Goal: Task Accomplishment & Management: Manage account settings

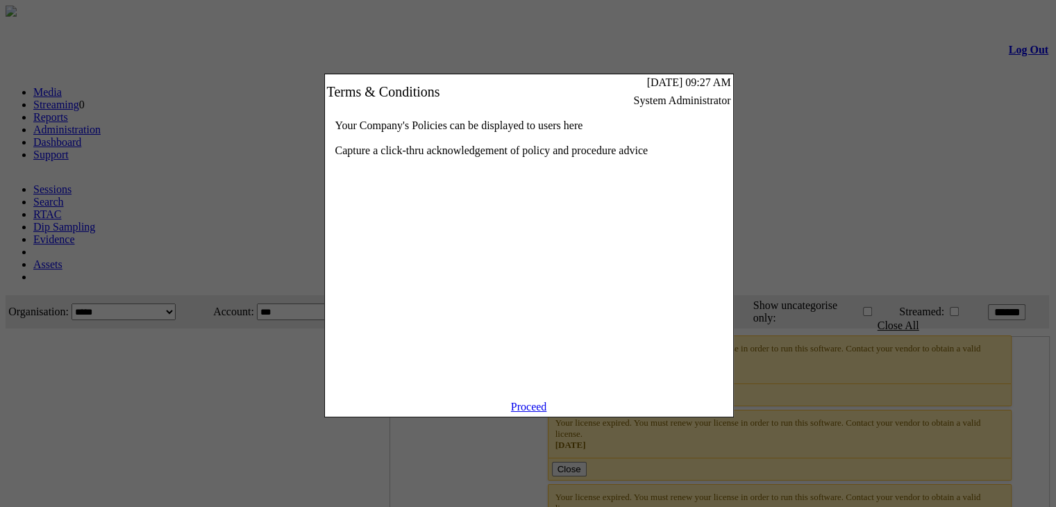
click at [511, 412] on link "Proceed" at bounding box center [529, 407] width 36 height 12
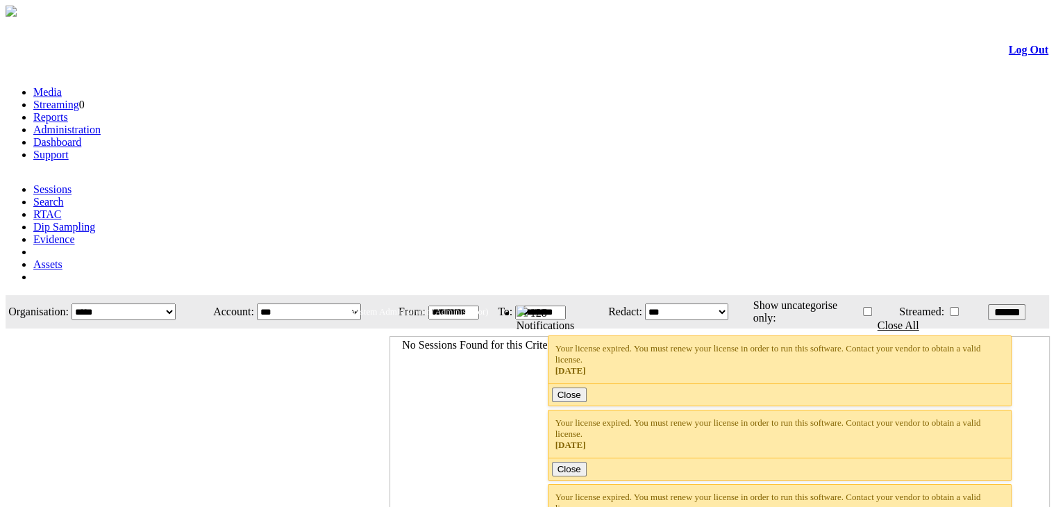
click at [101, 124] on link "Administration" at bounding box center [66, 130] width 67 height 12
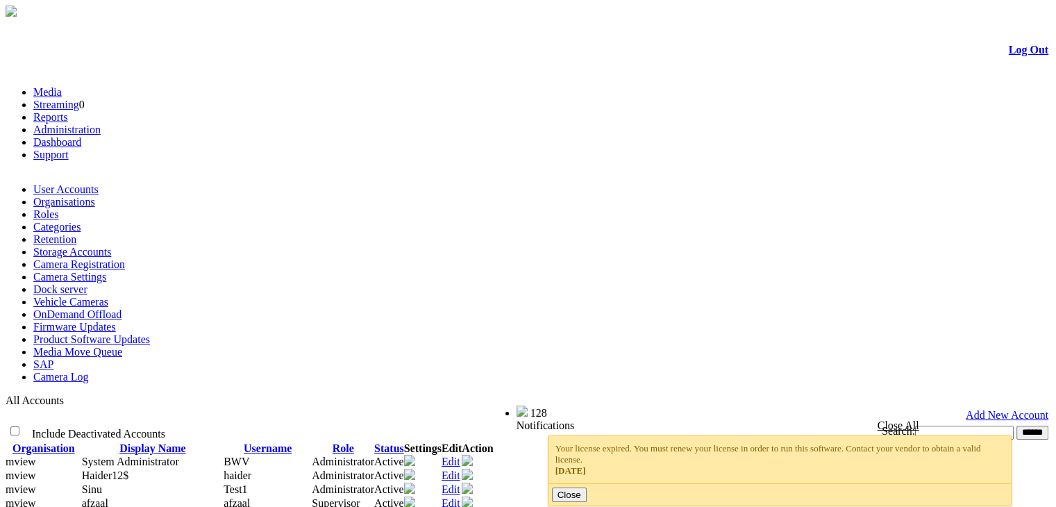
click at [125, 258] on link "Camera Registration" at bounding box center [79, 264] width 92 height 12
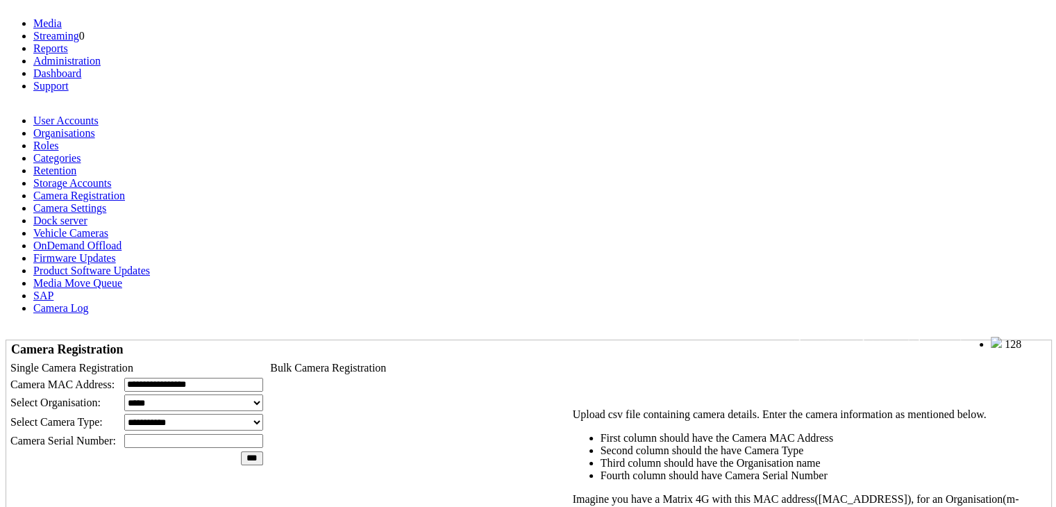
scroll to position [139, 0]
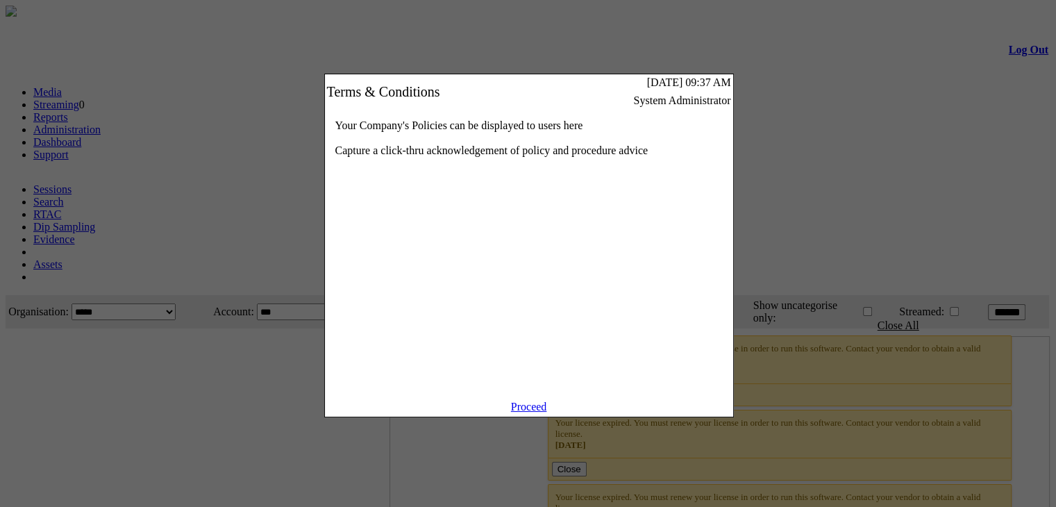
click at [512, 412] on link "Proceed" at bounding box center [529, 407] width 36 height 12
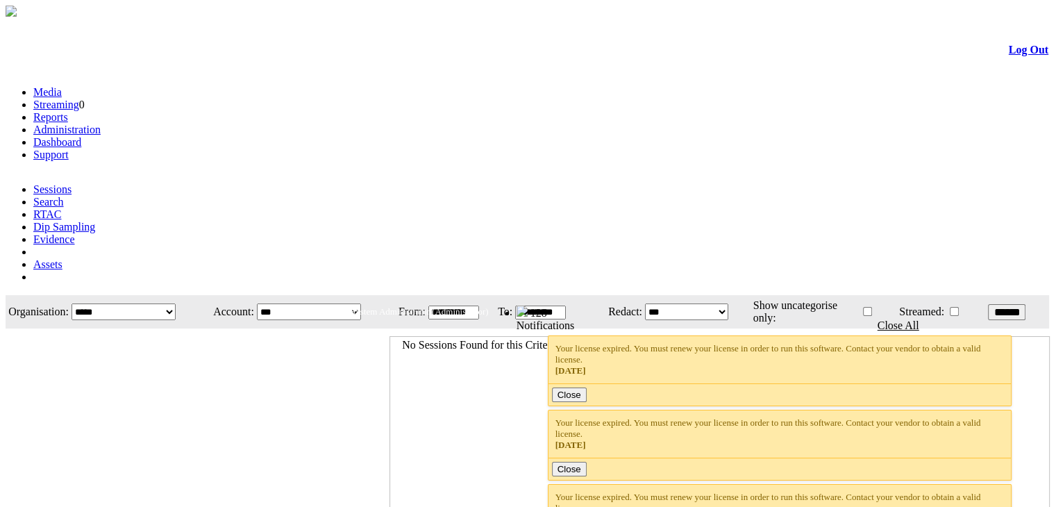
click at [101, 124] on link "Administration" at bounding box center [66, 130] width 67 height 12
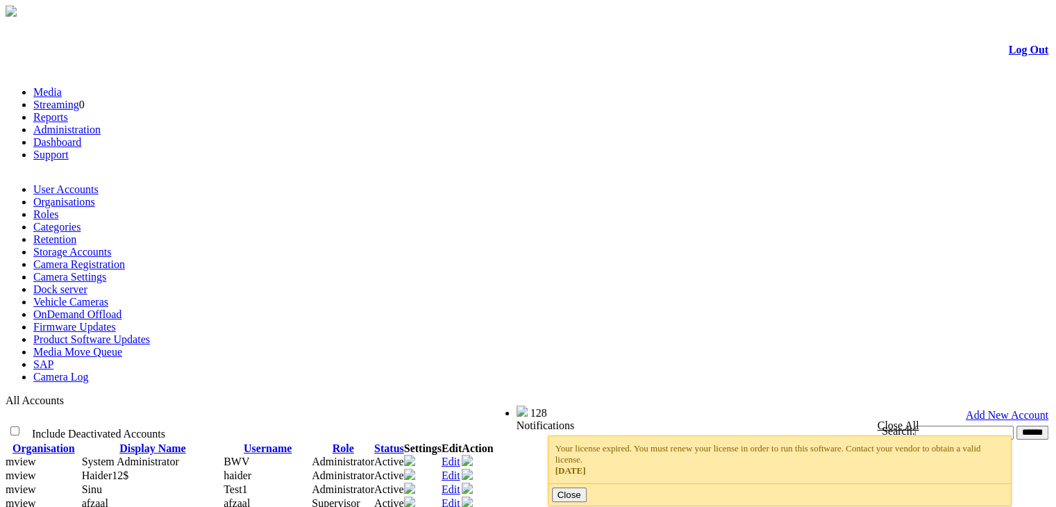
click at [95, 196] on link "Organisations" at bounding box center [64, 202] width 62 height 12
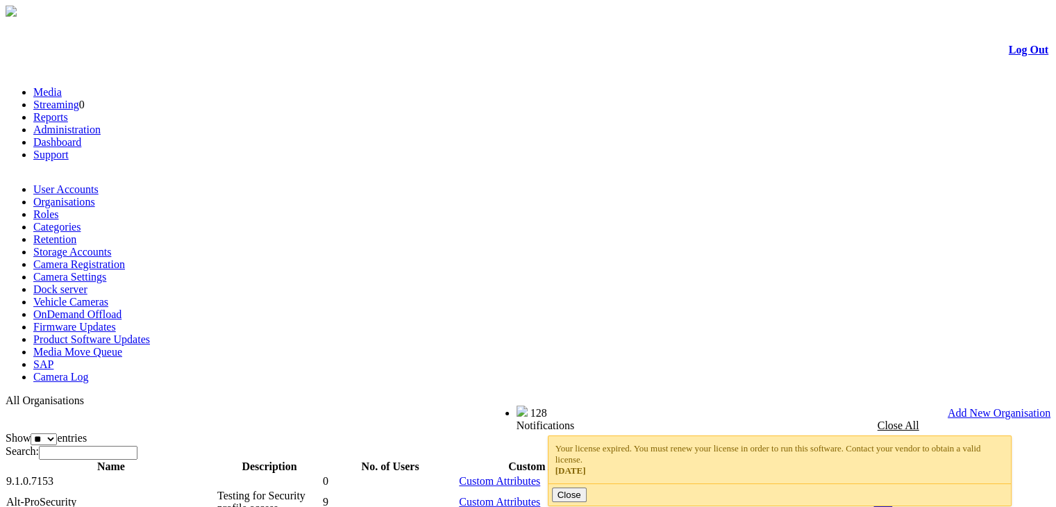
click at [125, 258] on link "Camera Registration" at bounding box center [79, 264] width 92 height 12
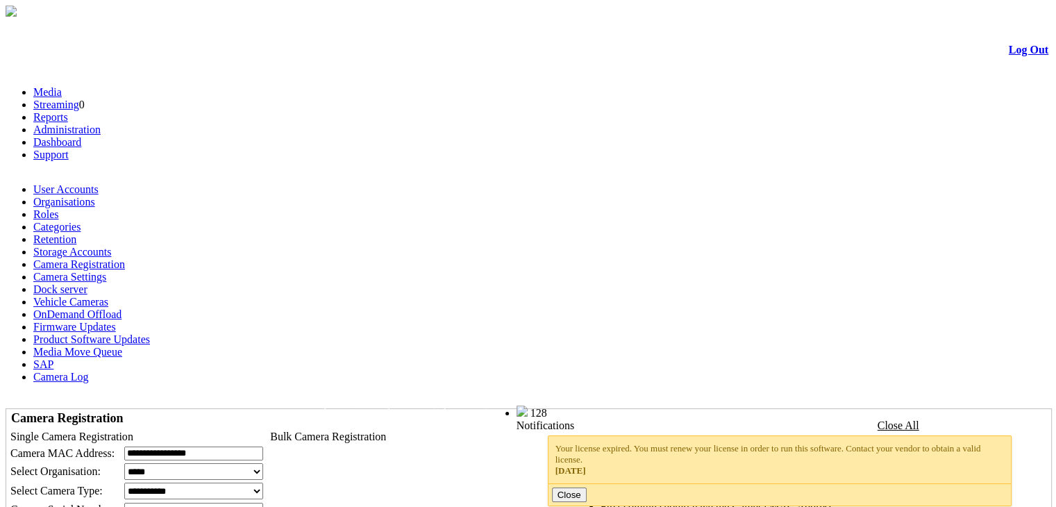
click at [219, 463] on select "**********" at bounding box center [193, 471] width 139 height 17
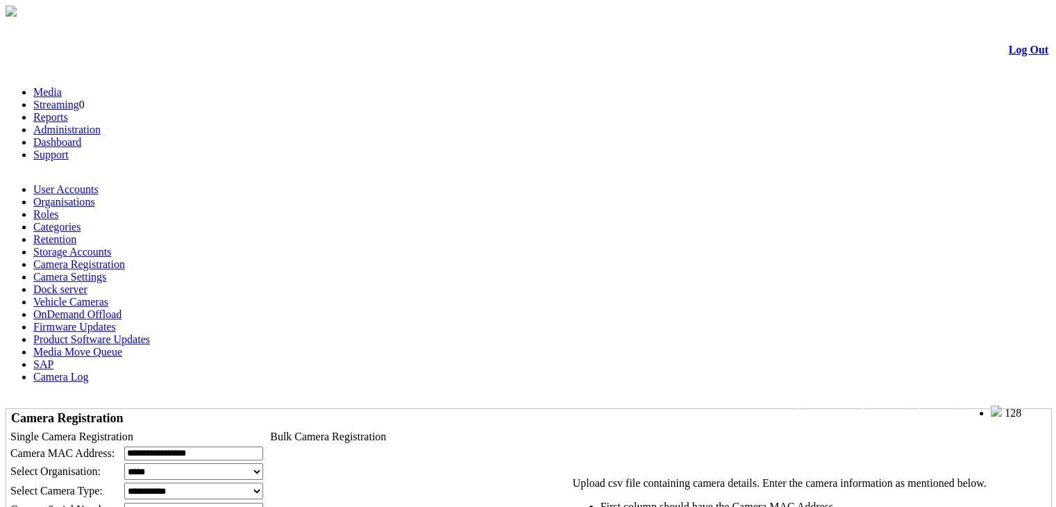
click at [106, 271] on link "Camera Settings" at bounding box center [69, 277] width 73 height 12
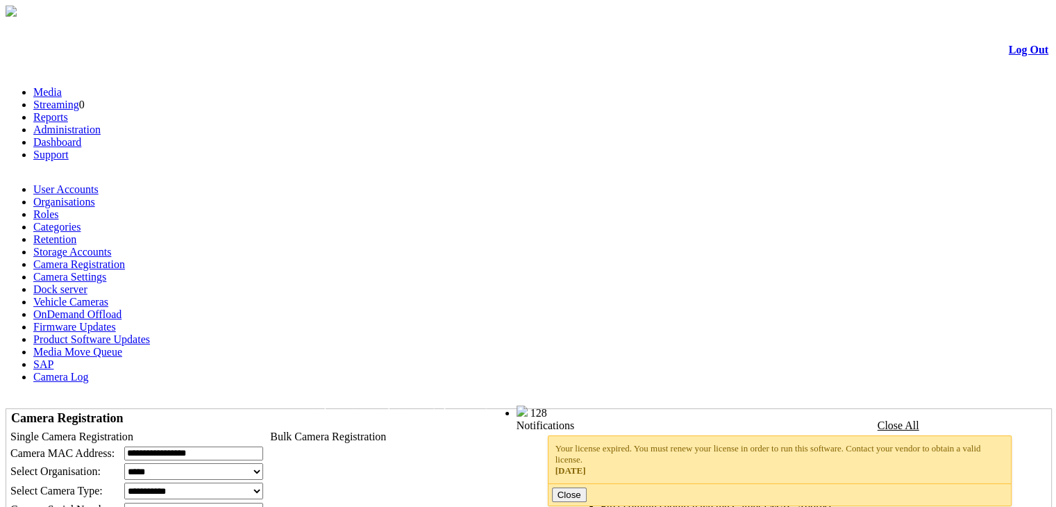
click at [581, 463] on div at bounding box center [581, 463] width 0 height 0
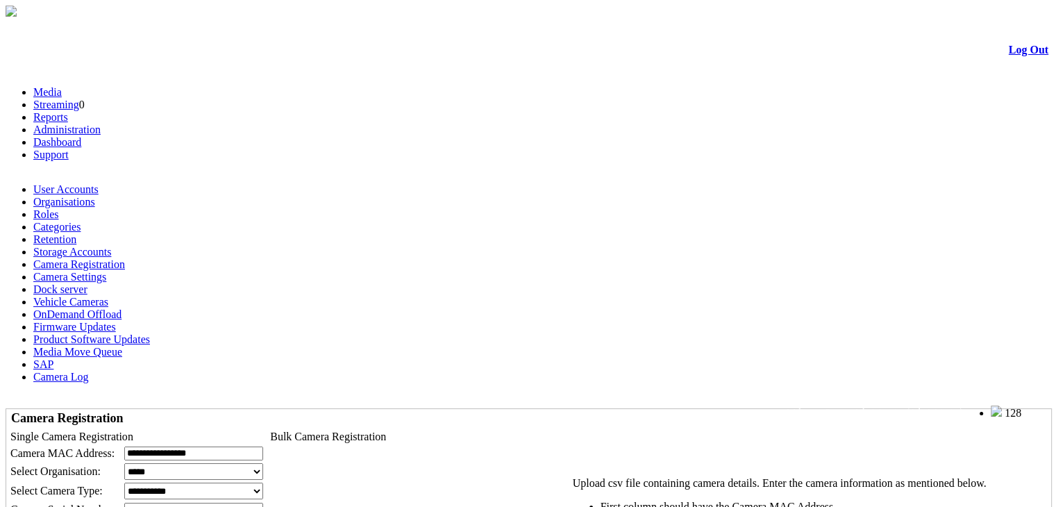
click at [106, 271] on link "Camera Settings" at bounding box center [69, 277] width 73 height 12
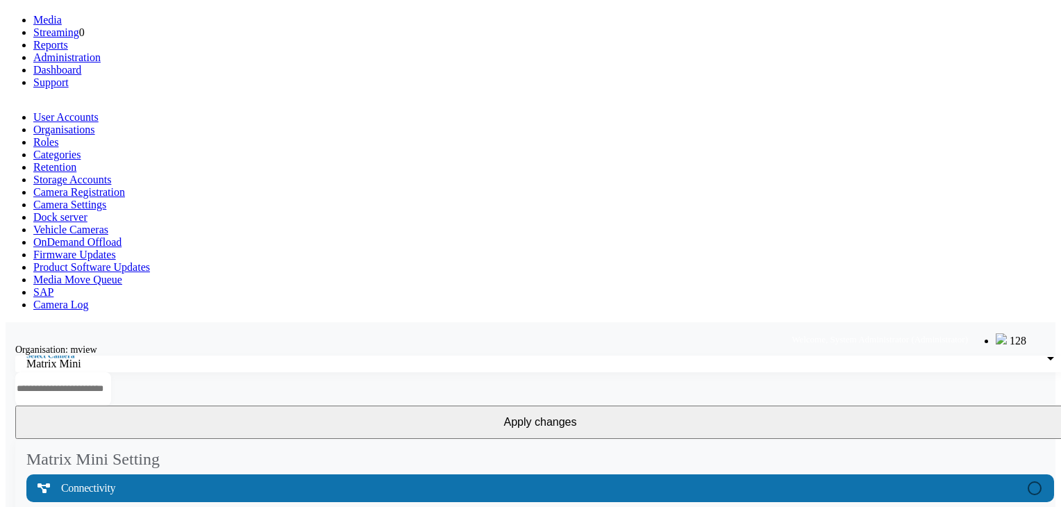
scroll to position [208, 0]
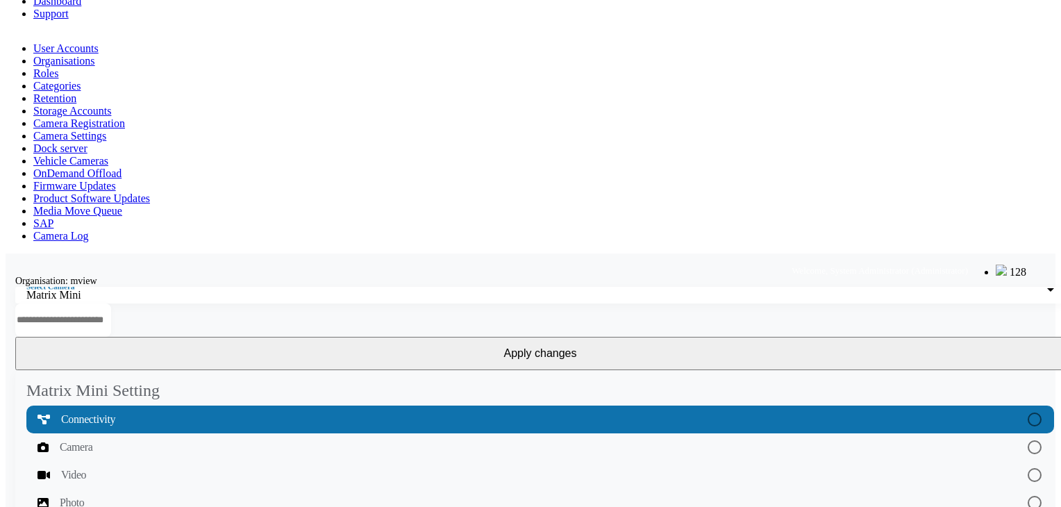
scroll to position [69, 0]
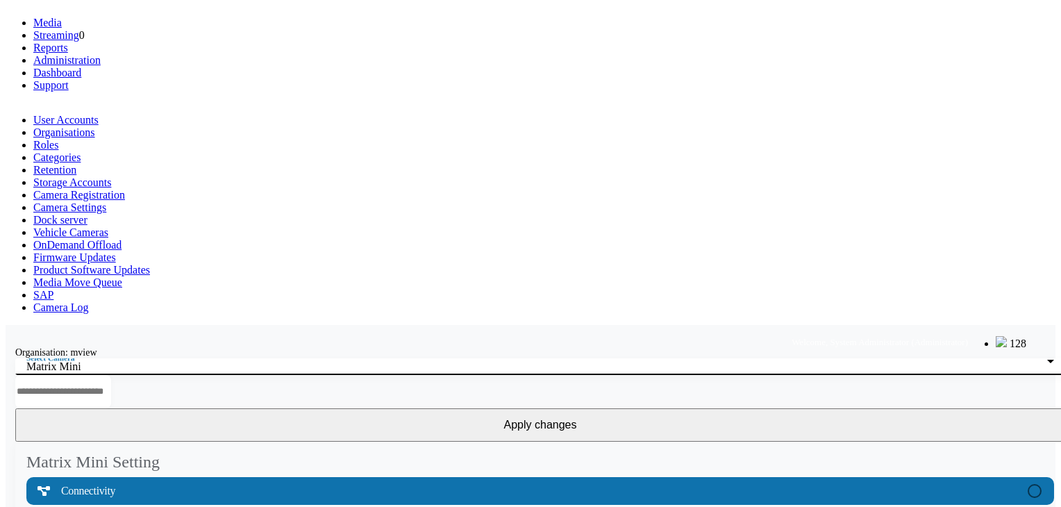
click at [172, 360] on div "Matrix Mini" at bounding box center [536, 366] width 1021 height 12
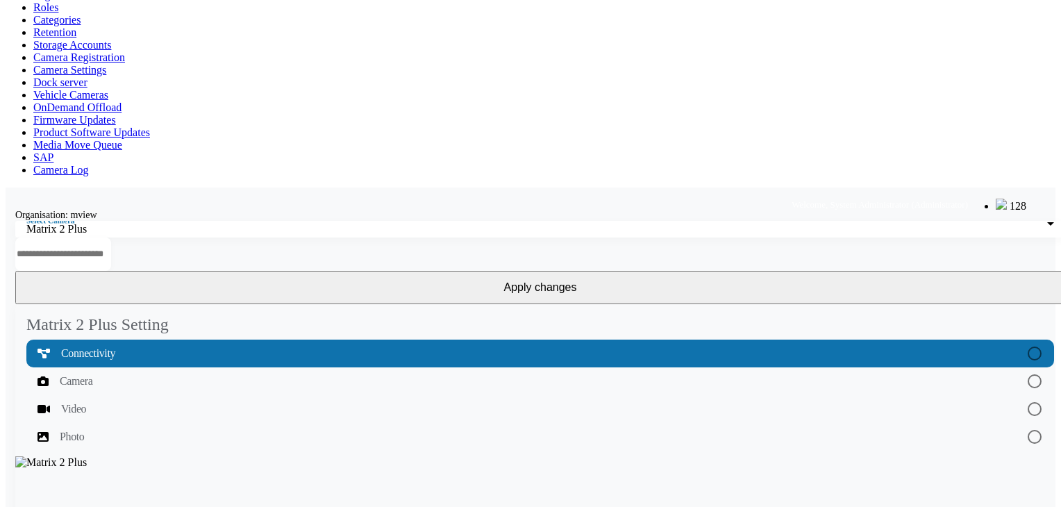
scroll to position [250, 0]
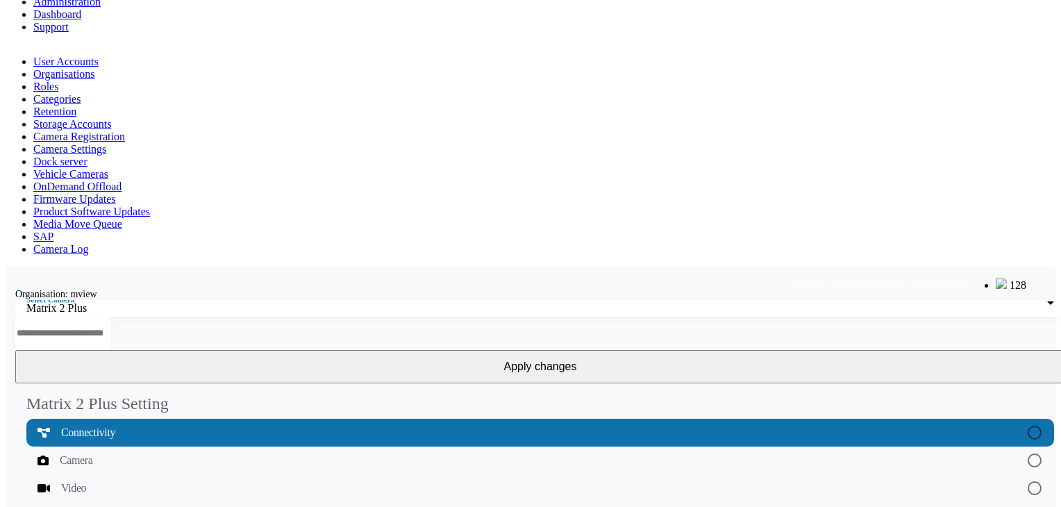
scroll to position [42, 0]
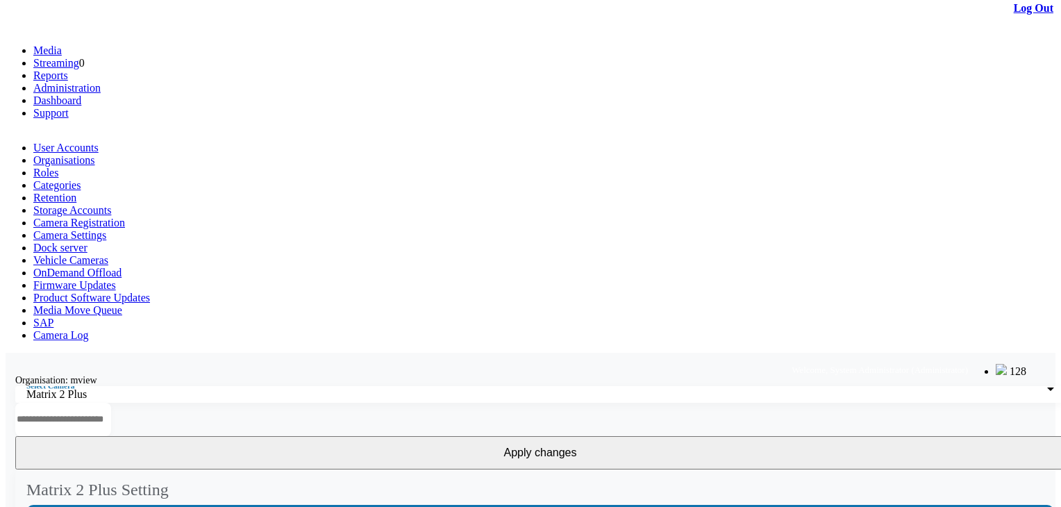
click at [195, 388] on div "Matrix 2 Plus" at bounding box center [536, 394] width 1021 height 12
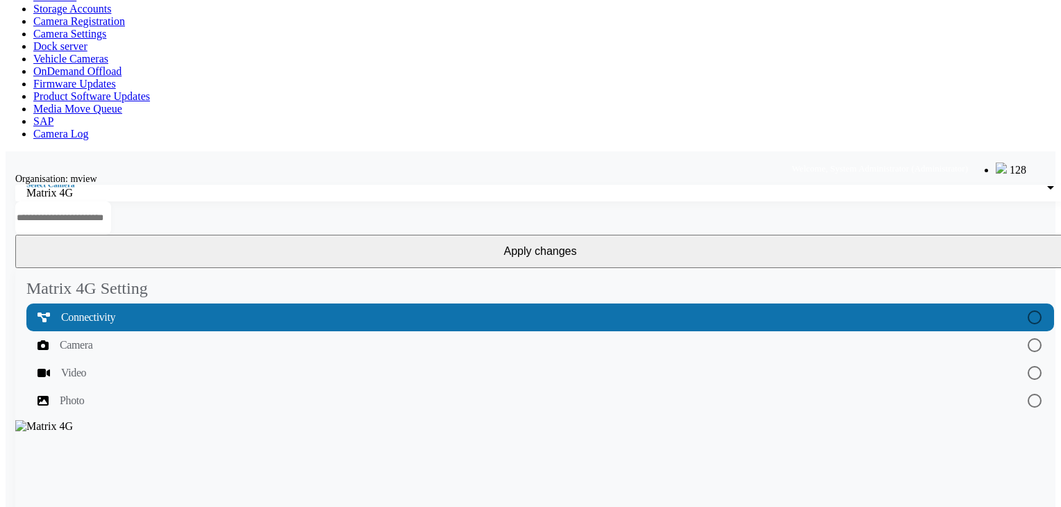
scroll to position [250, 0]
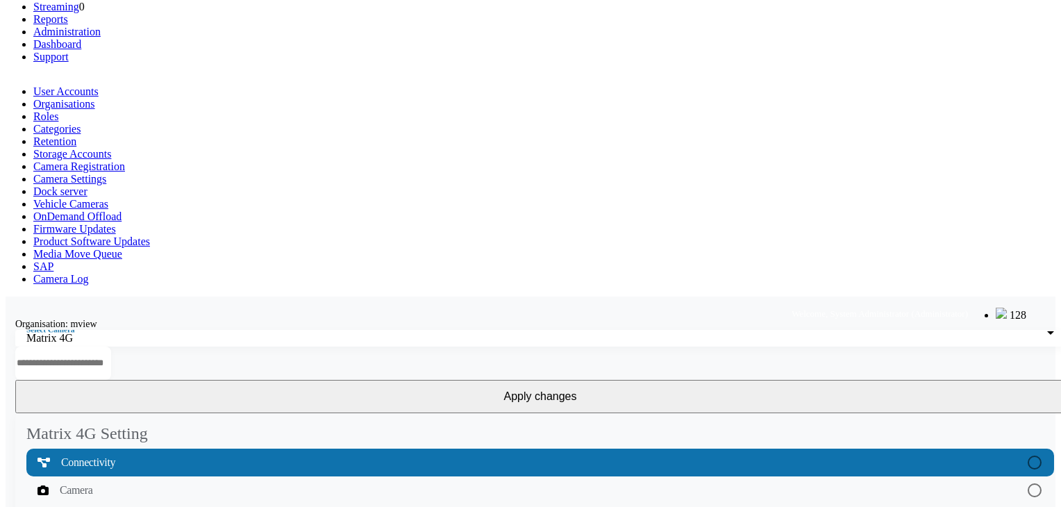
scroll to position [0, 0]
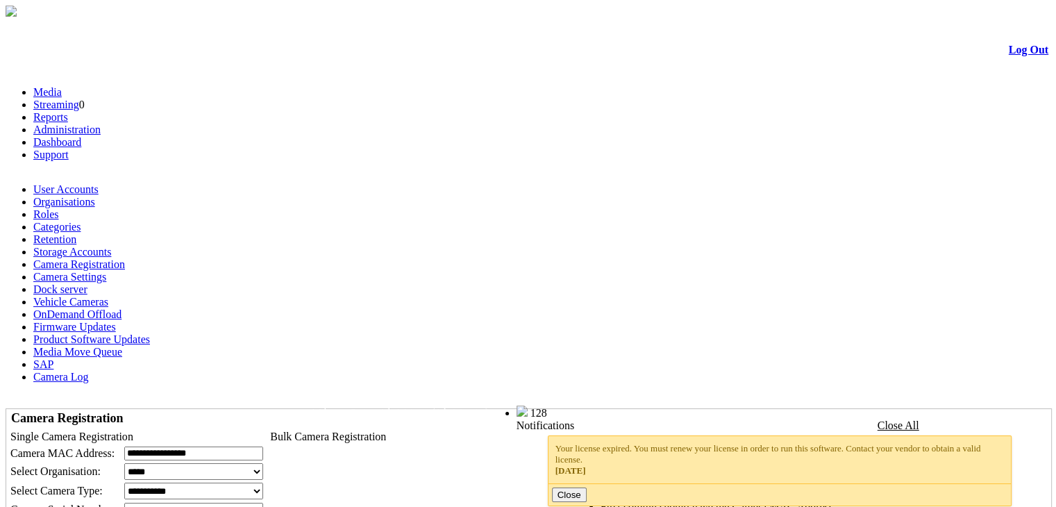
click at [1009, 51] on link "Log Out" at bounding box center [1029, 50] width 40 height 12
